Goal: Navigation & Orientation: Find specific page/section

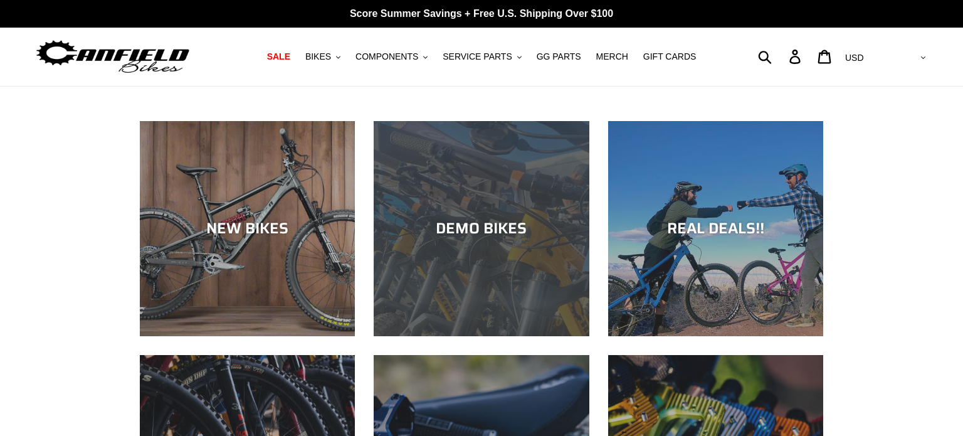
click at [500, 336] on div "DEMO BIKES" at bounding box center [481, 336] width 215 height 0
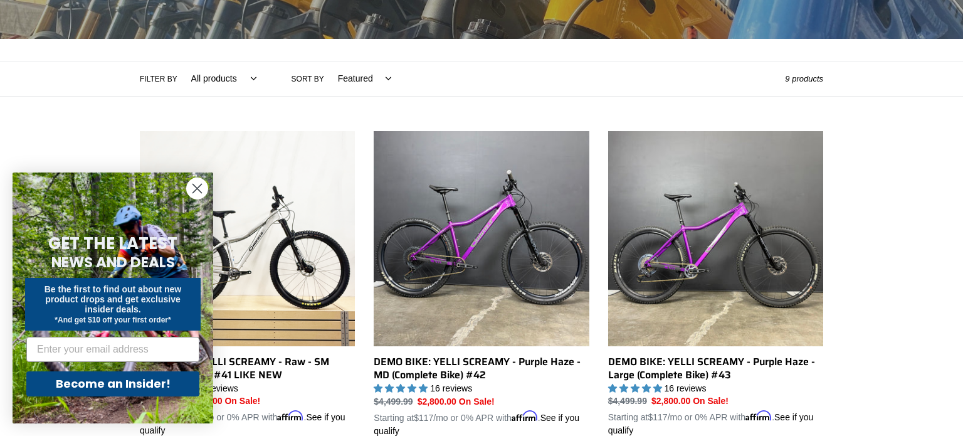
scroll to position [239, 0]
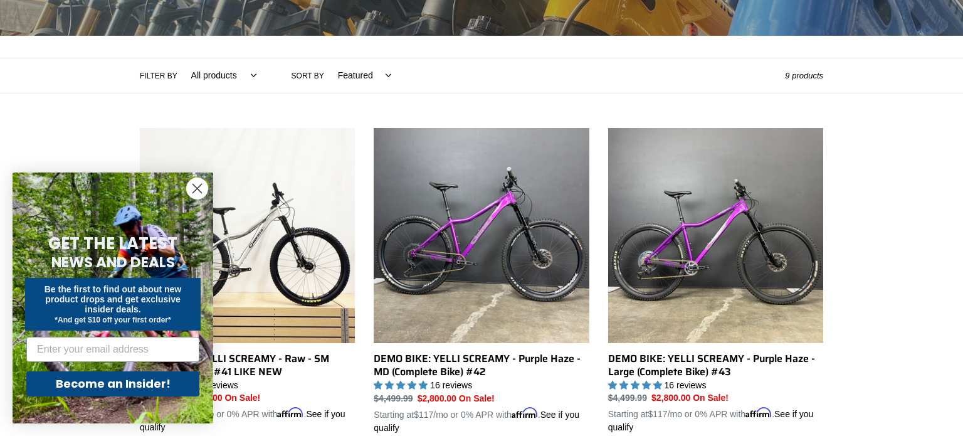
click at [195, 179] on circle "Close dialog" at bounding box center [197, 188] width 21 height 21
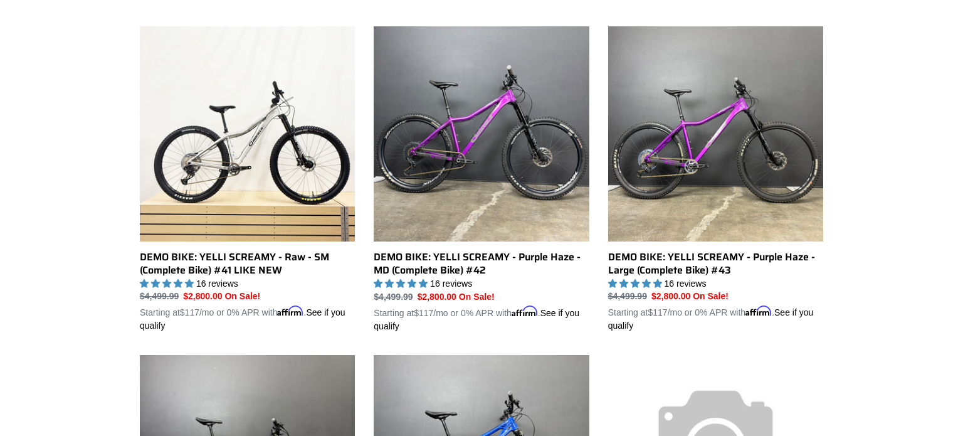
scroll to position [0, 0]
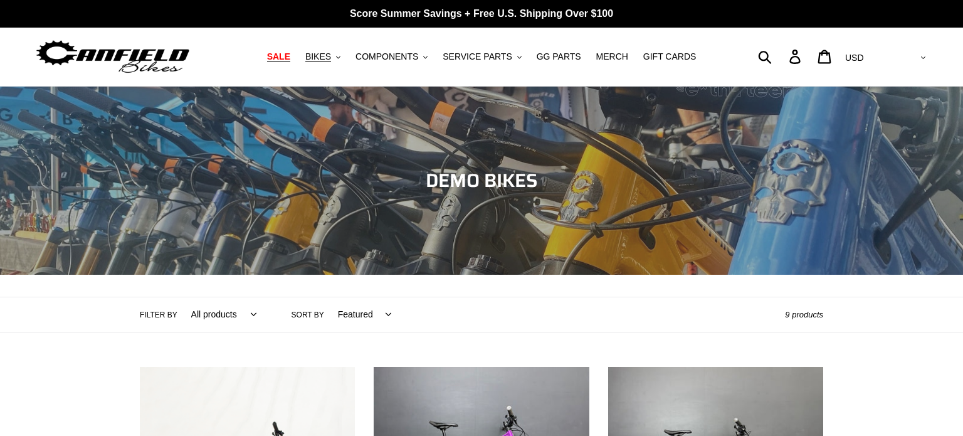
click at [290, 52] on span "SALE" at bounding box center [278, 56] width 23 height 11
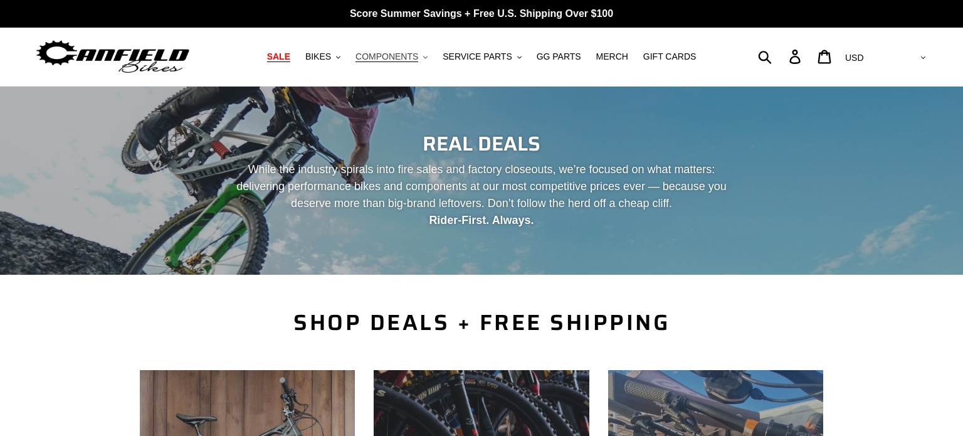
click at [413, 51] on span "COMPONENTS" at bounding box center [386, 56] width 63 height 11
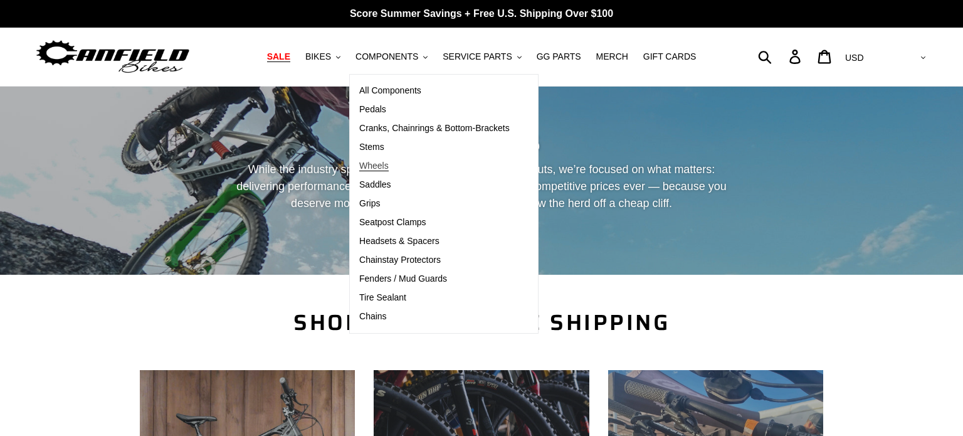
click at [389, 163] on span "Wheels" at bounding box center [373, 166] width 29 height 11
